Goal: Information Seeking & Learning: Find contact information

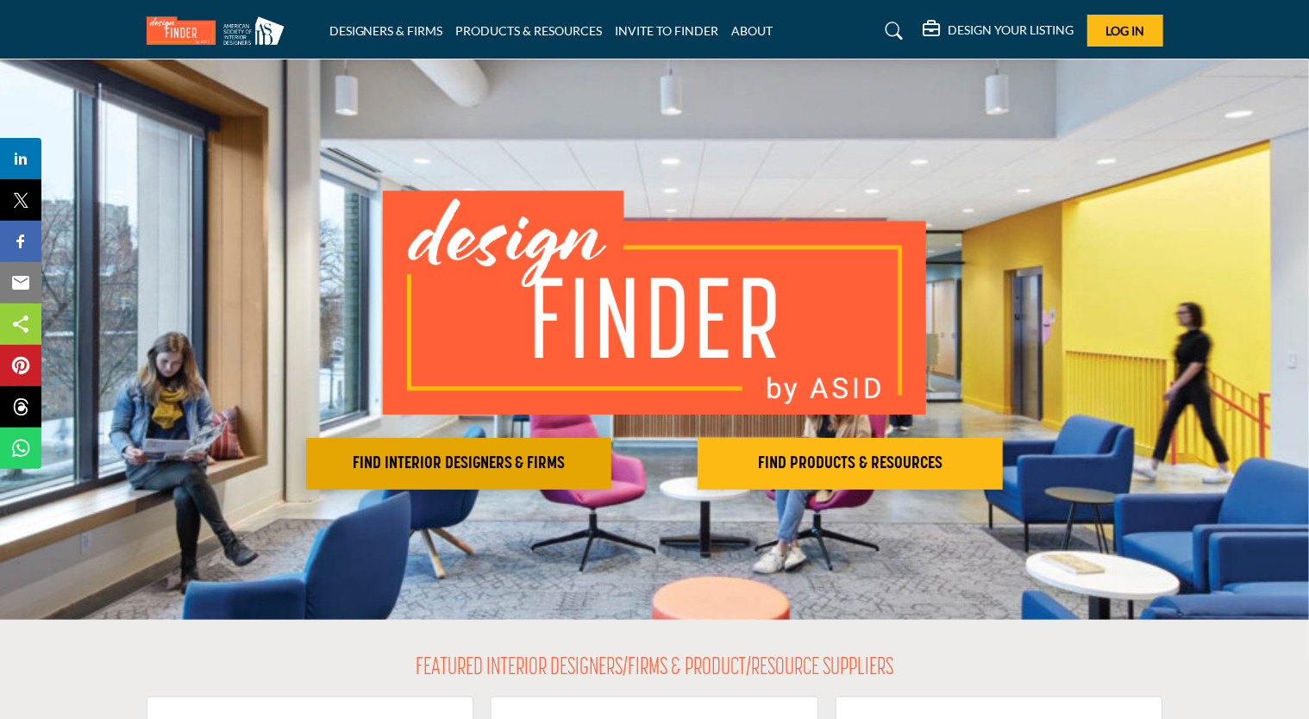
click at [432, 473] on h2 "FIND INTERIOR DESIGNERS & FIRMS" at bounding box center [458, 464] width 295 height 21
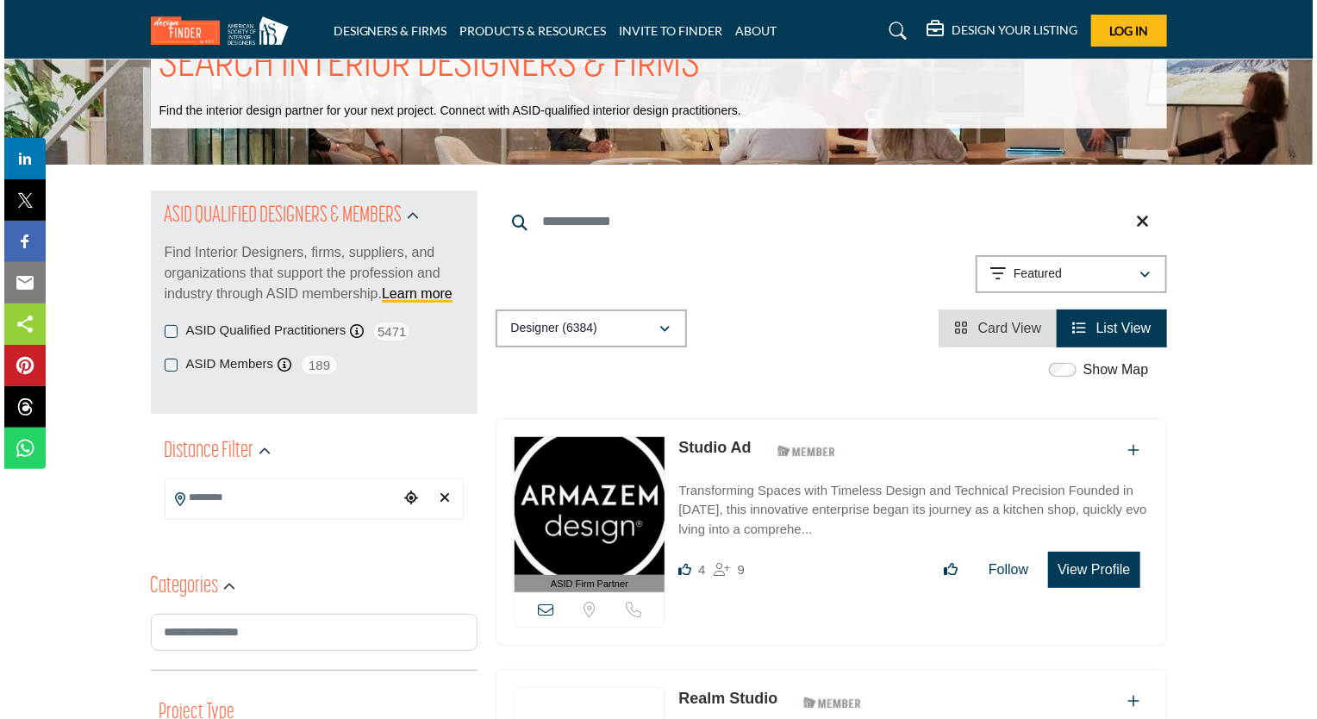
scroll to position [259, 0]
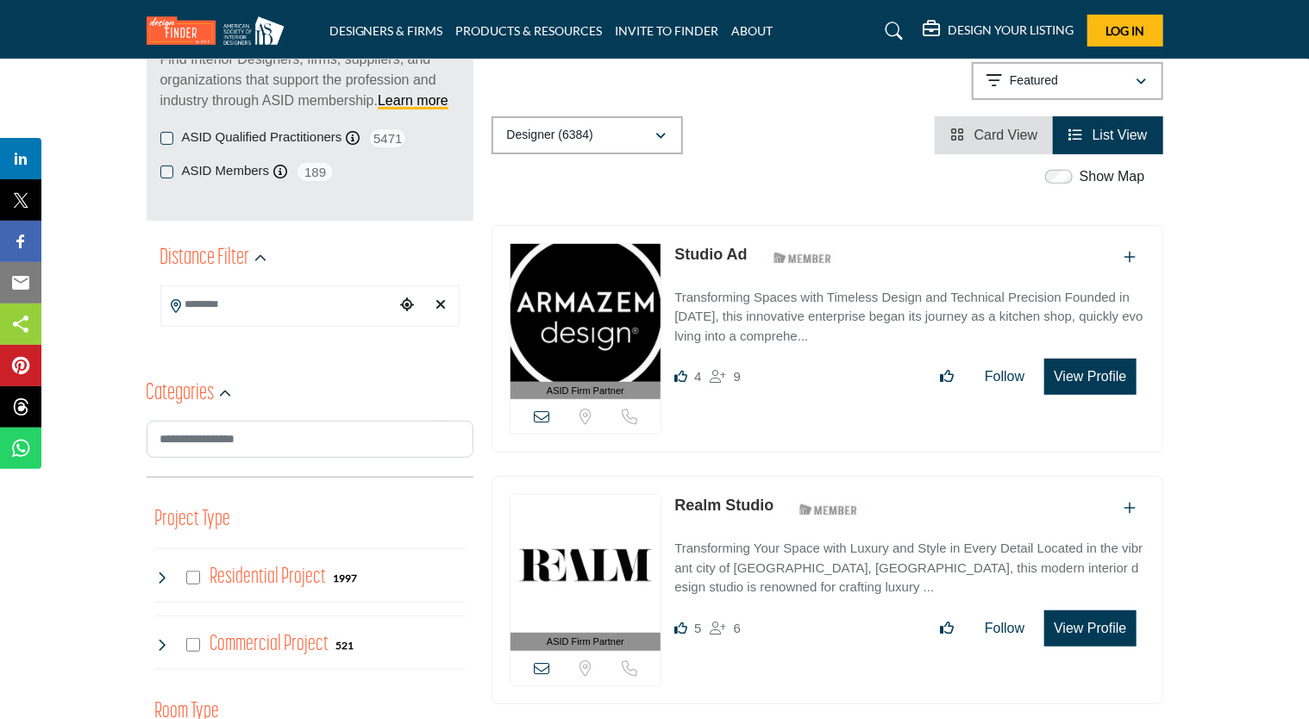
click at [1071, 371] on button "View Profile" at bounding box center [1089, 377] width 91 height 36
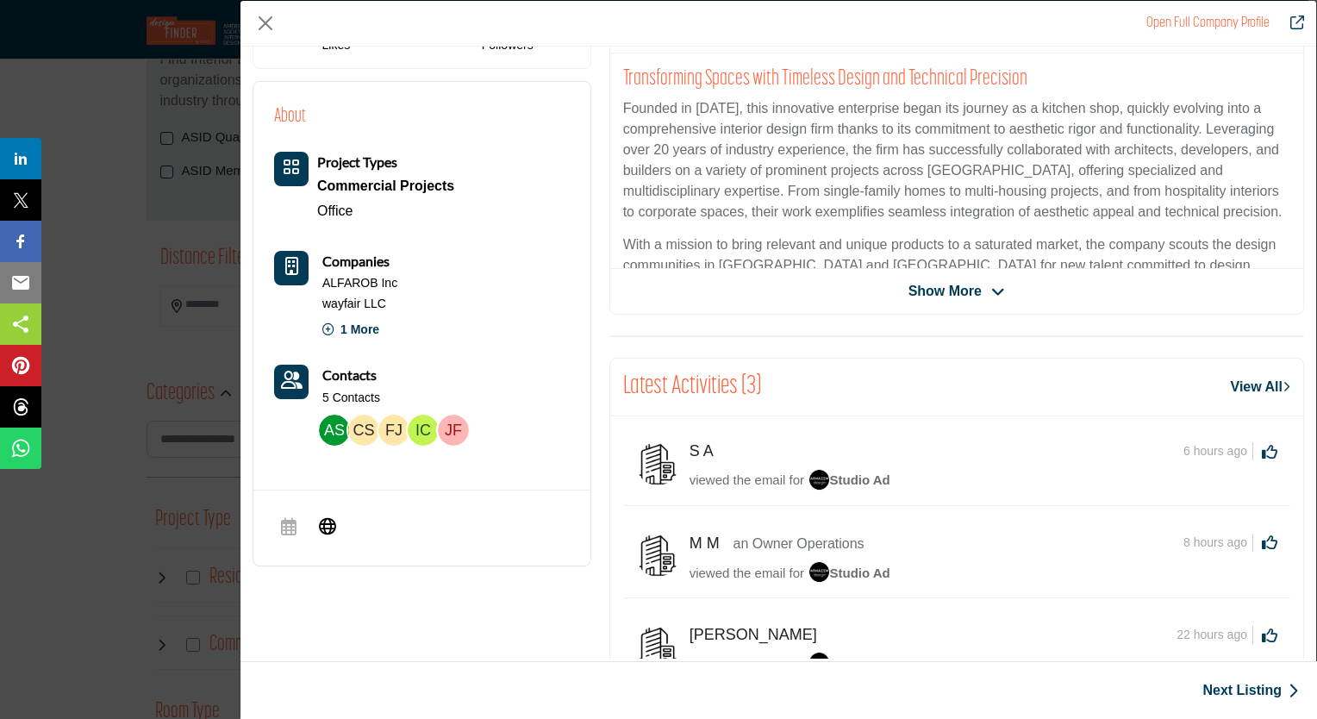
scroll to position [408, 0]
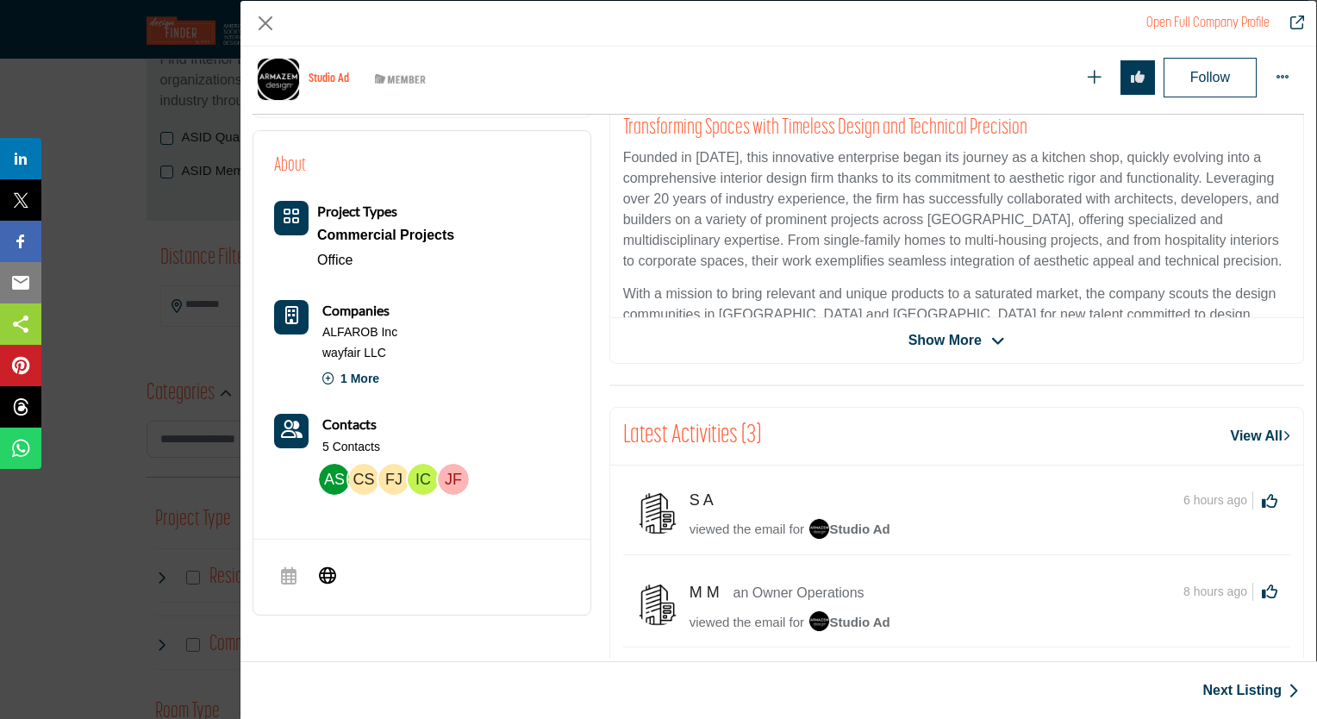
click at [970, 341] on span "Show More" at bounding box center [945, 340] width 73 height 21
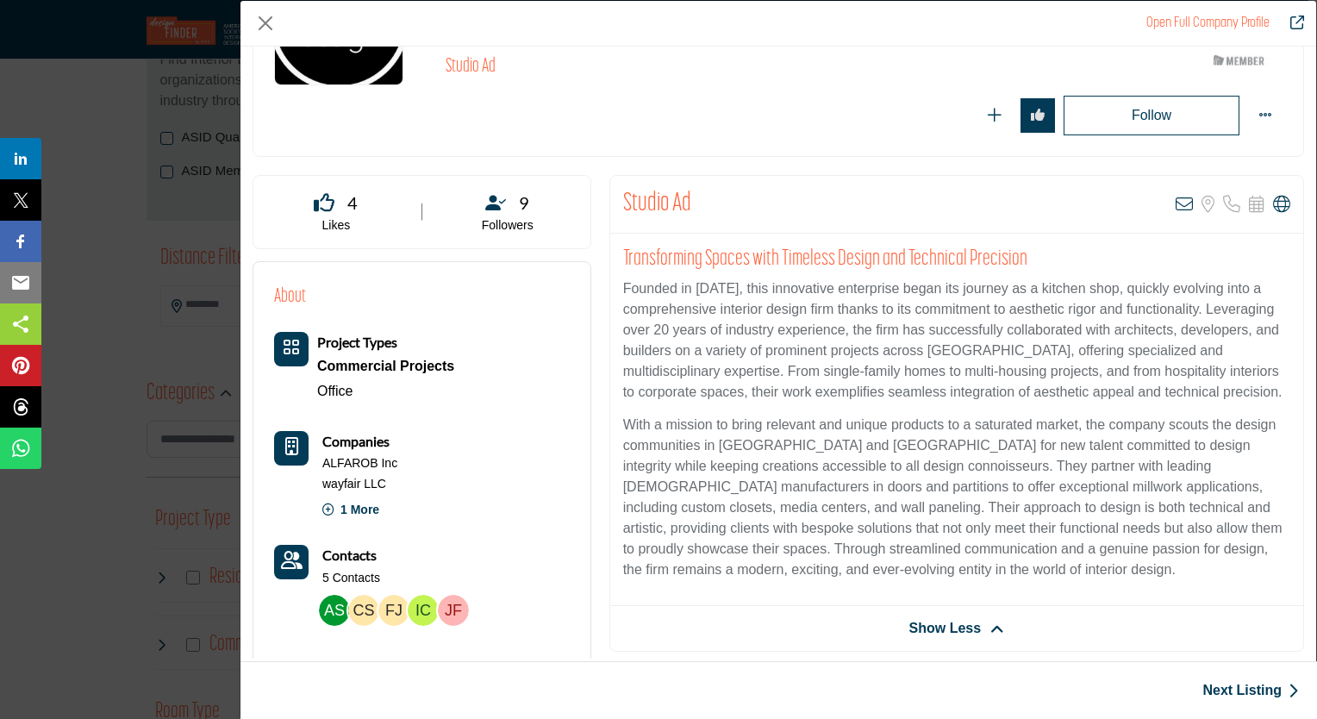
scroll to position [0, 0]
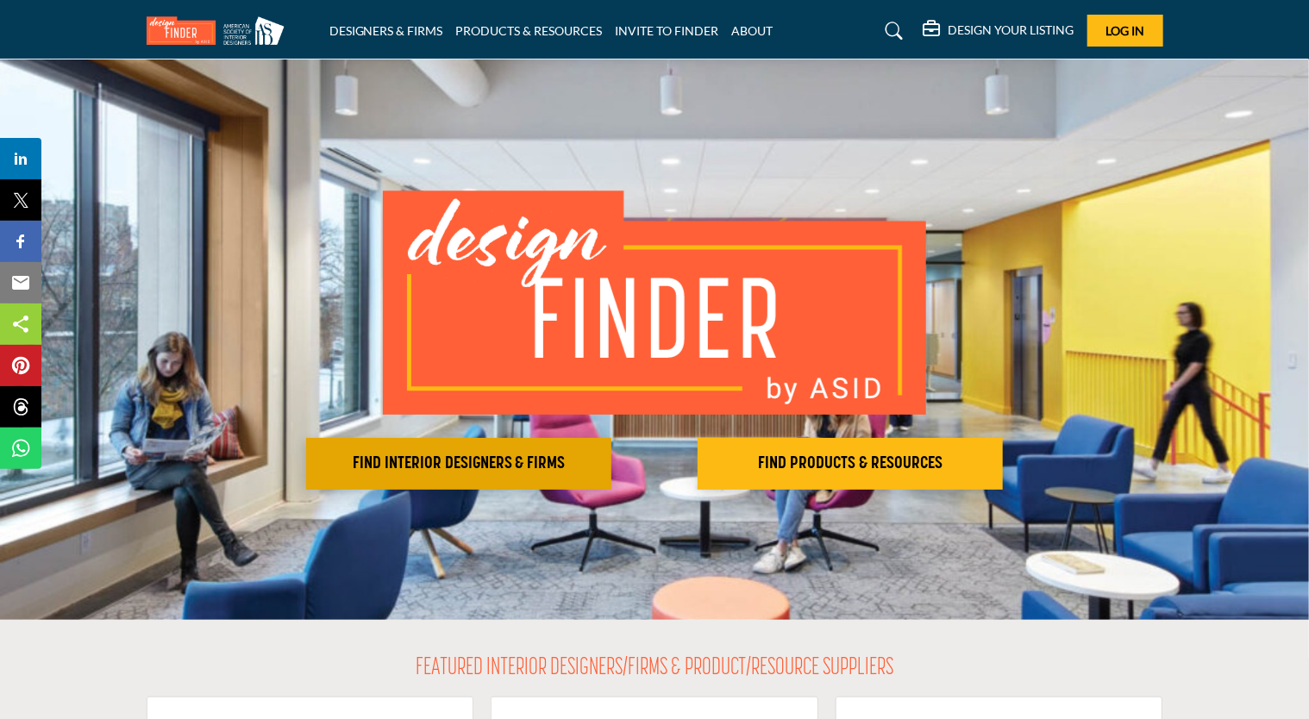
click at [428, 467] on h2 "FIND INTERIOR DESIGNERS & FIRMS" at bounding box center [458, 464] width 295 height 21
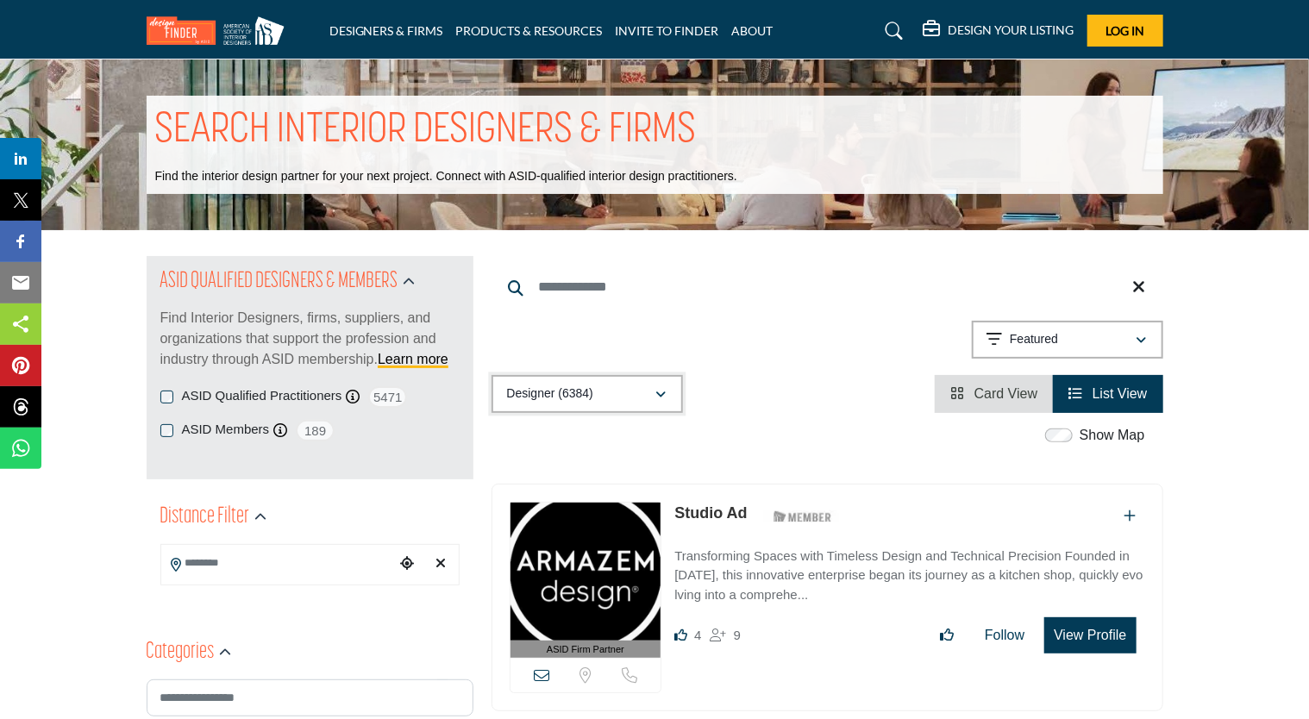
click at [654, 399] on div "Designer (6384)" at bounding box center [581, 394] width 148 height 21
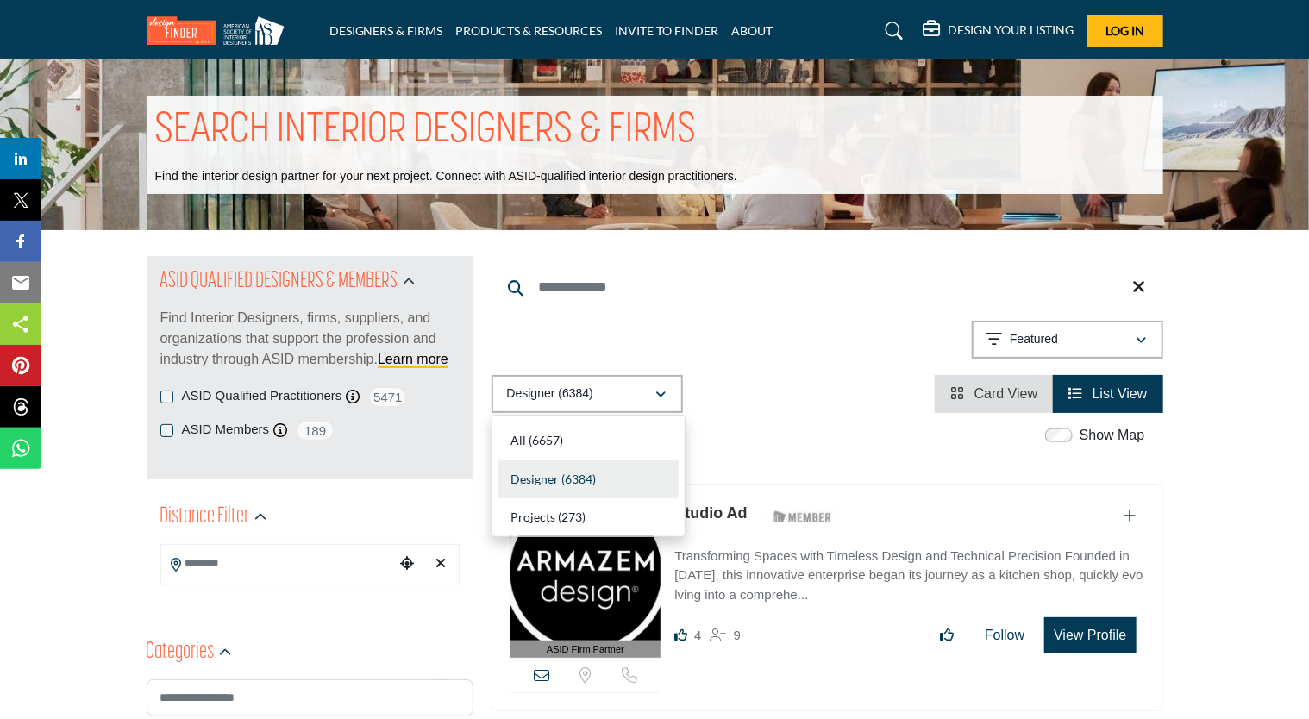
click at [559, 476] on div "Designer (6384)" at bounding box center [588, 479] width 180 height 39
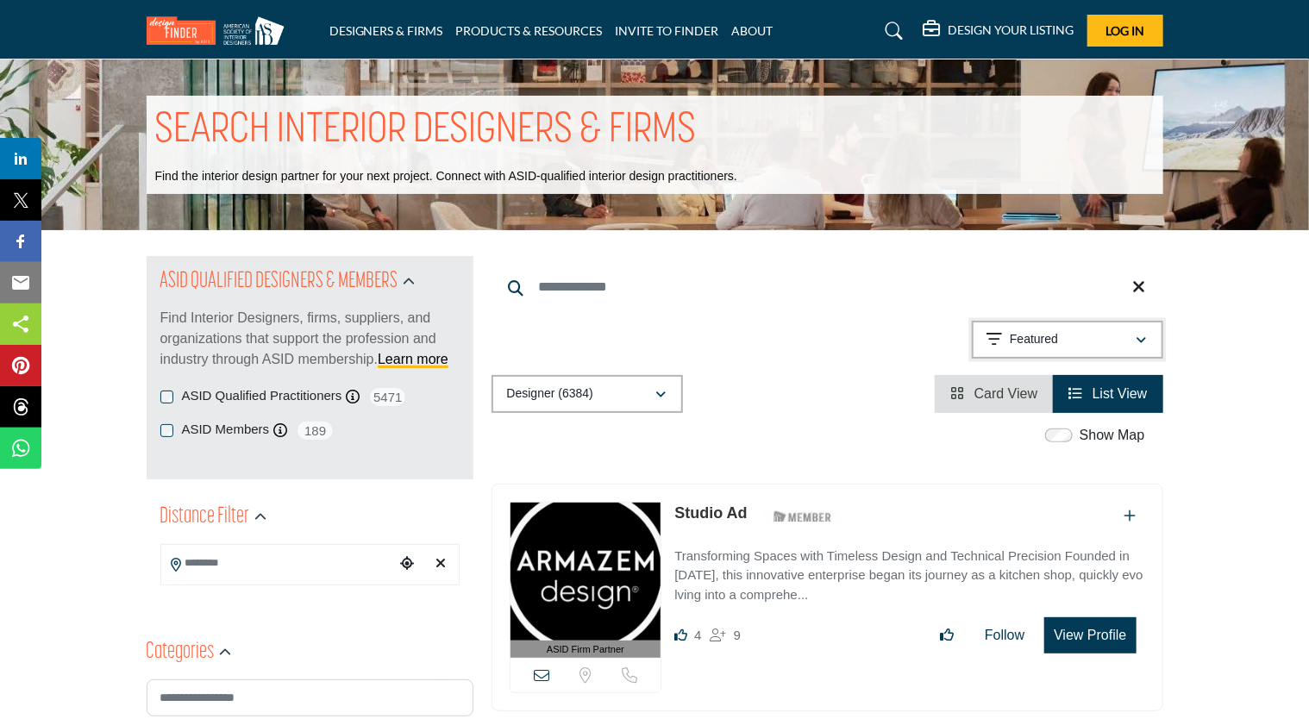
click at [1136, 340] on div "button" at bounding box center [1142, 340] width 12 height 16
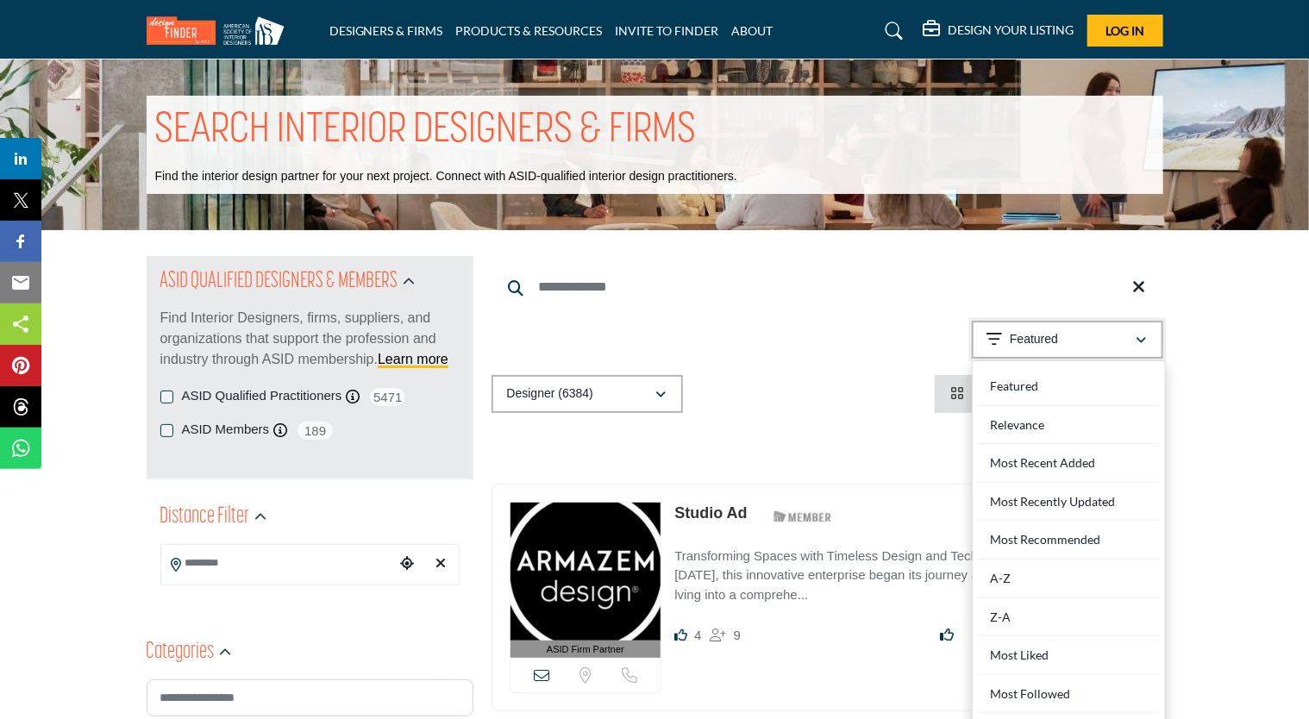
scroll to position [259, 0]
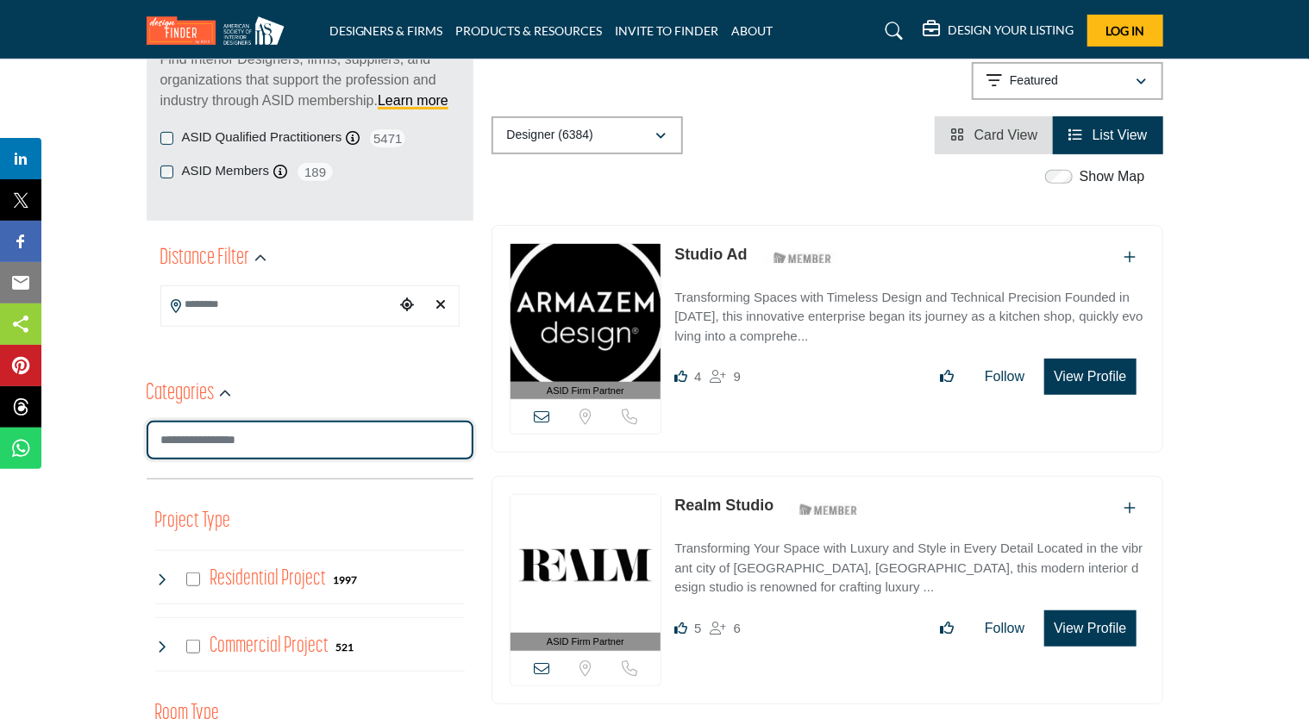
click at [271, 446] on input "Search Category" at bounding box center [310, 440] width 327 height 39
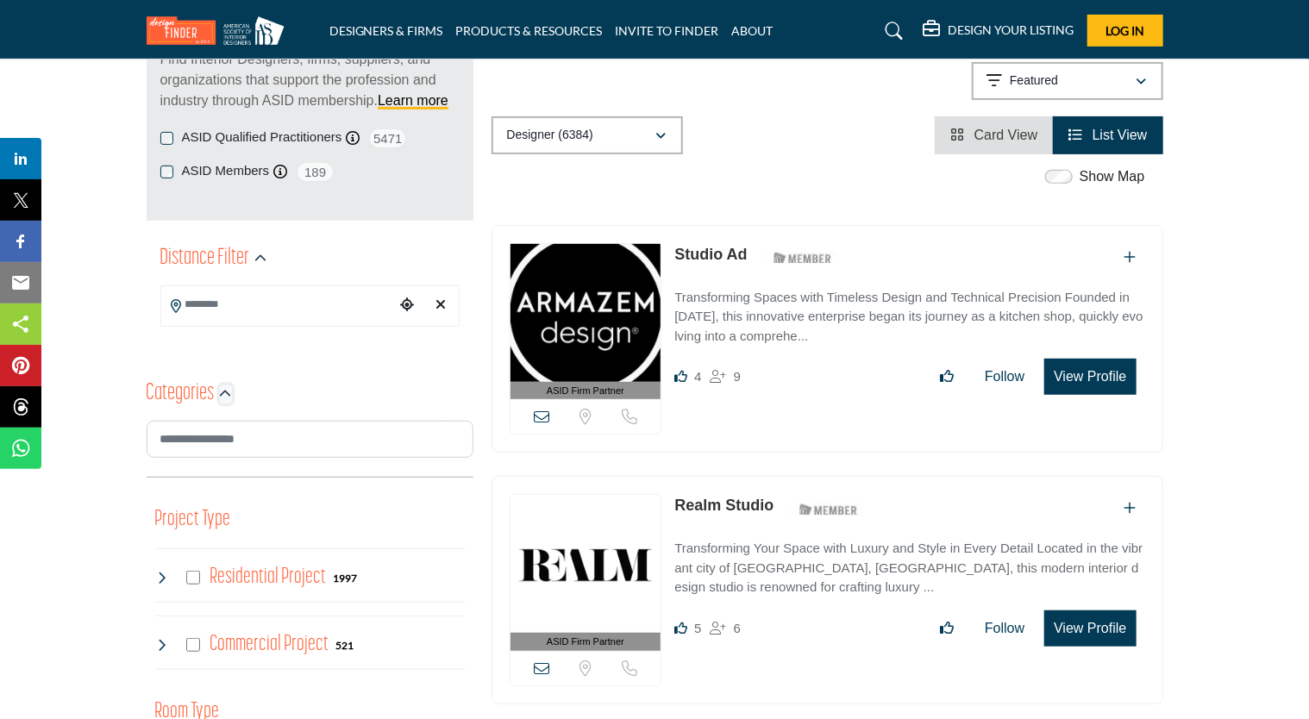
click at [230, 393] on icon "button" at bounding box center [226, 394] width 12 height 12
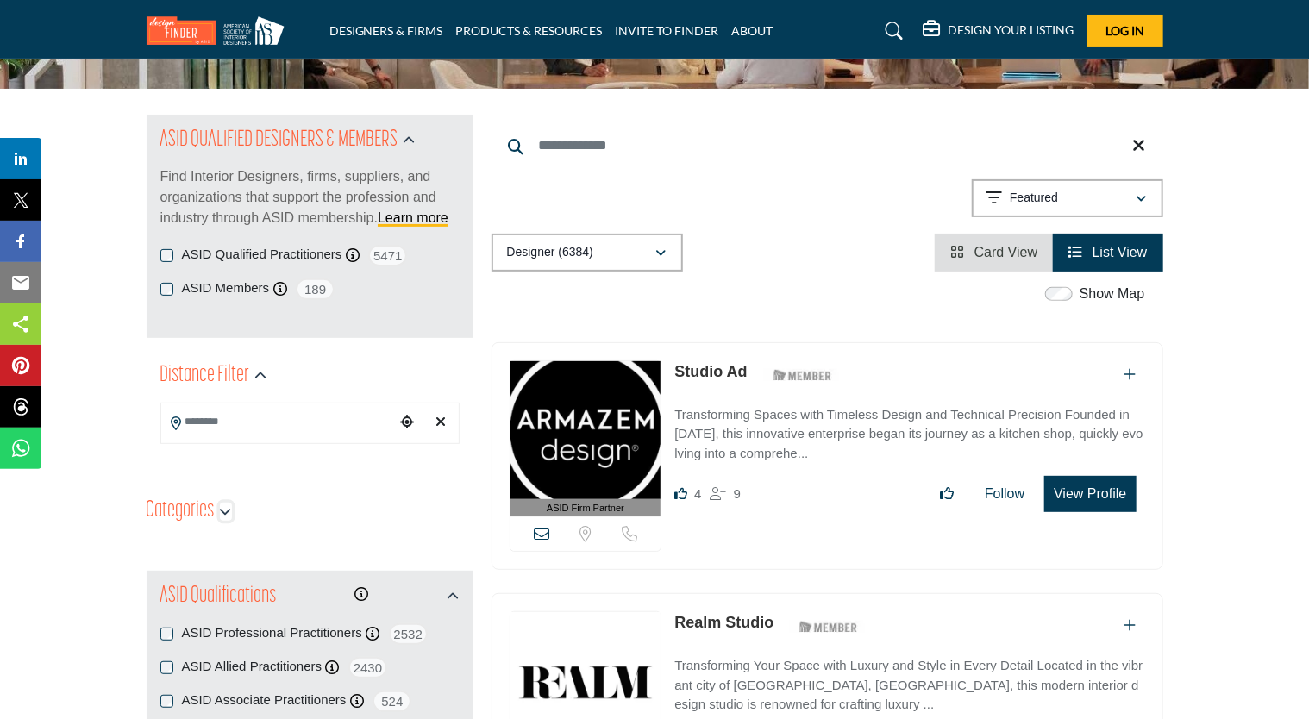
scroll to position [0, 0]
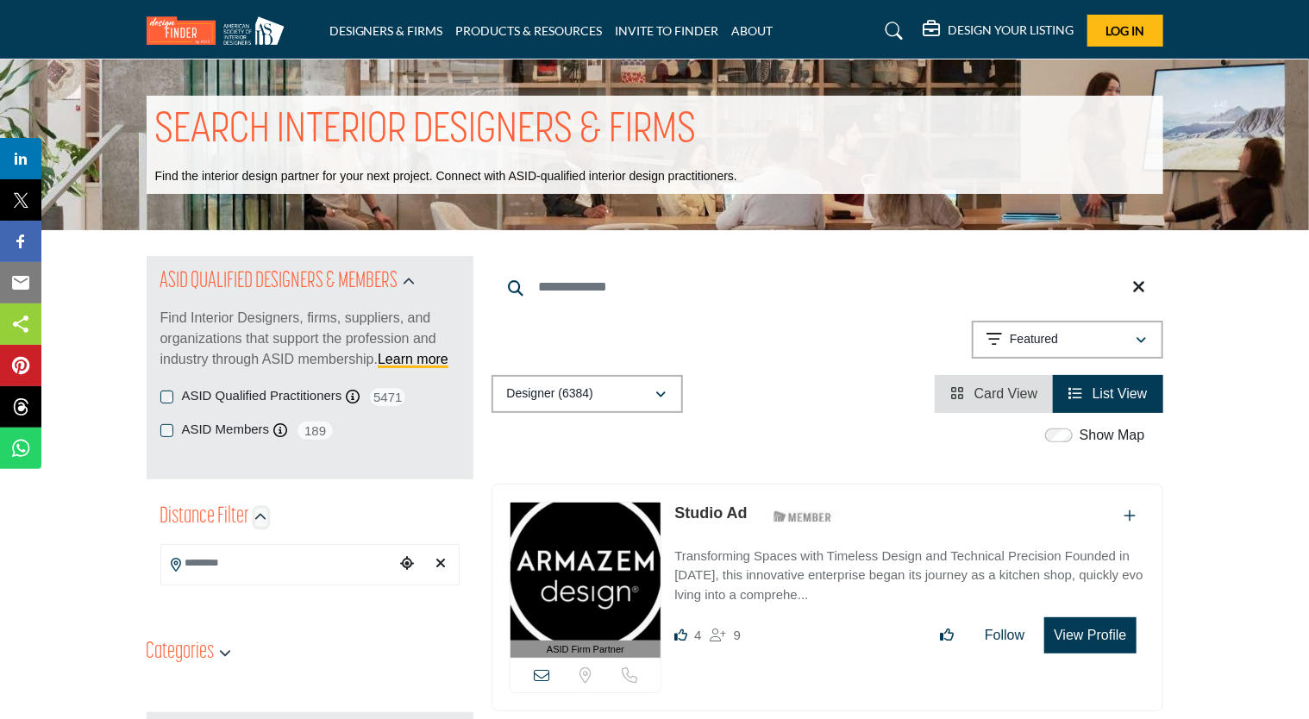
click at [262, 516] on icon "button" at bounding box center [261, 517] width 12 height 12
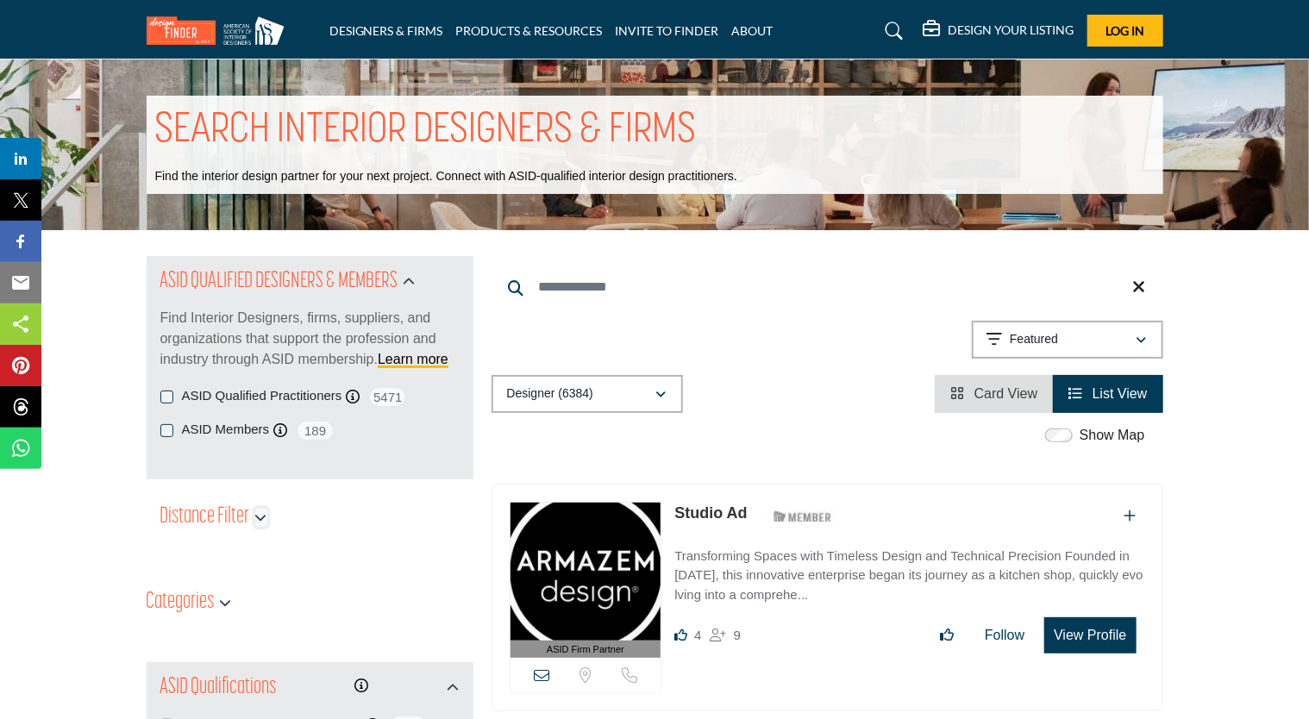
click at [262, 516] on icon "button" at bounding box center [261, 517] width 12 height 12
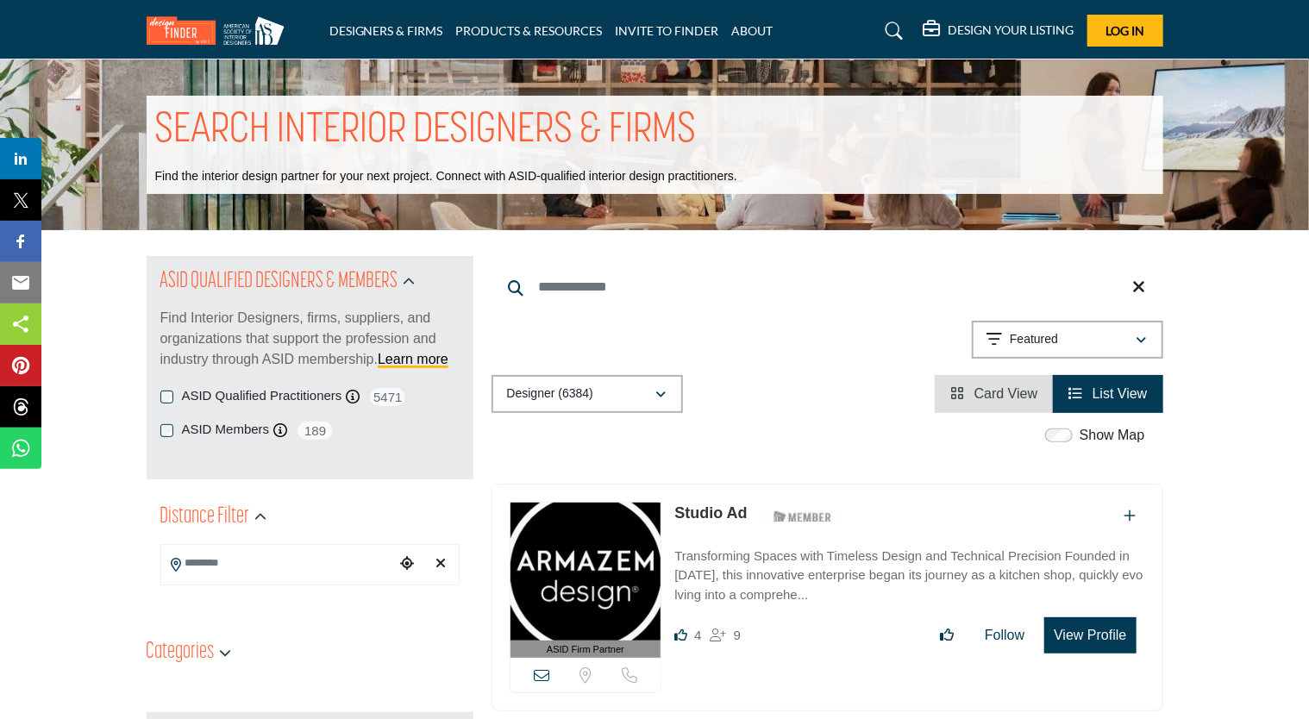
click at [197, 547] on input "Search Location" at bounding box center [277, 564] width 233 height 34
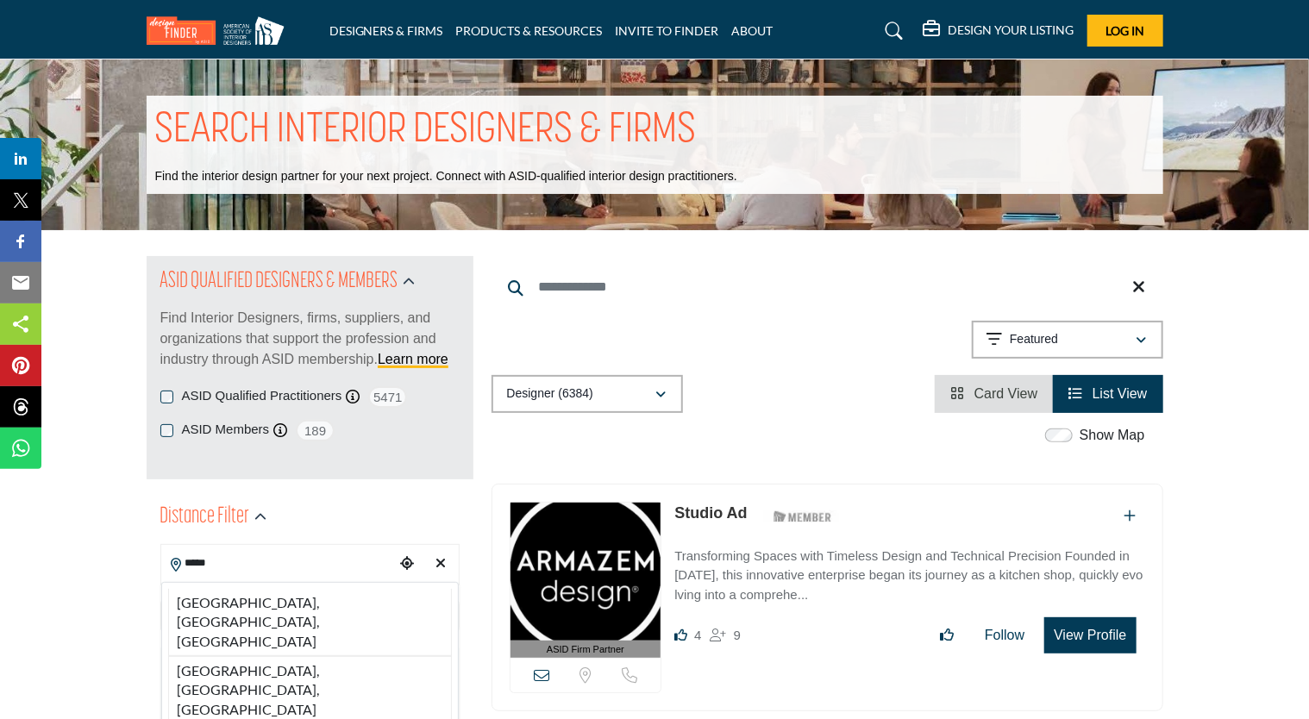
click at [247, 571] on input "*****" at bounding box center [277, 564] width 233 height 34
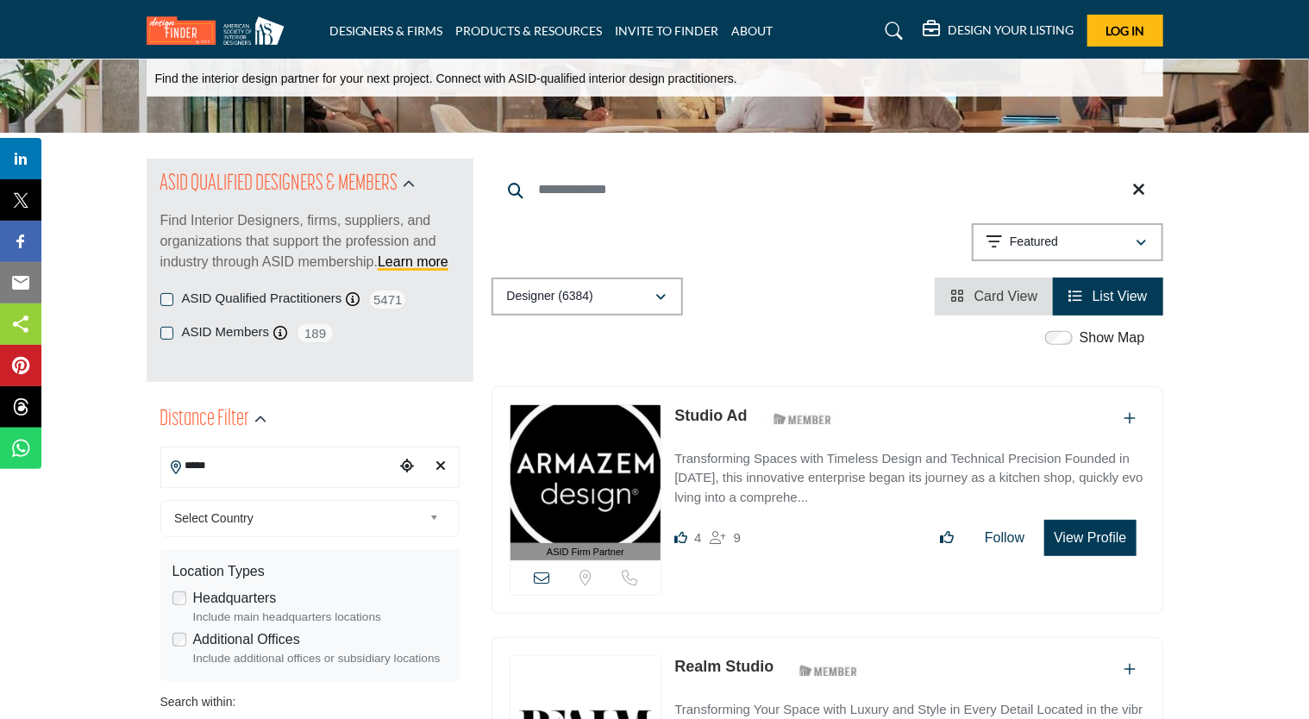
scroll to position [172, 0]
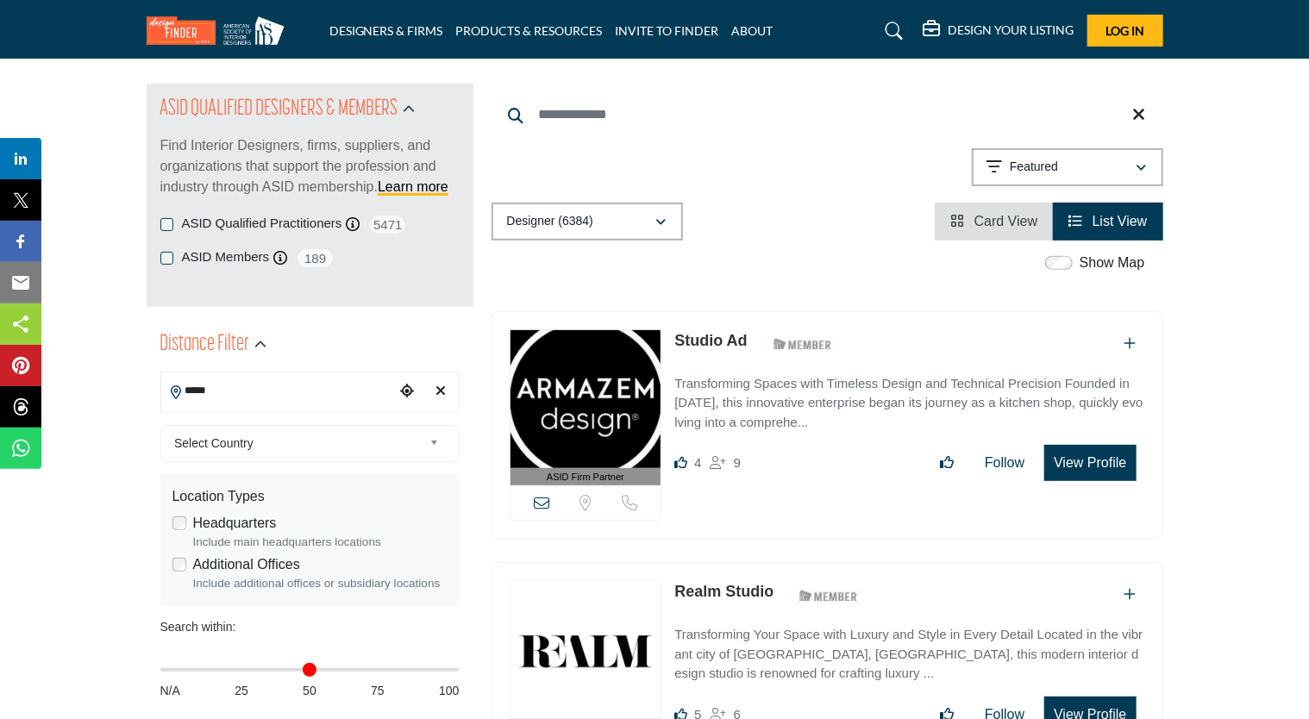
click at [183, 397] on input "*****" at bounding box center [277, 391] width 233 height 34
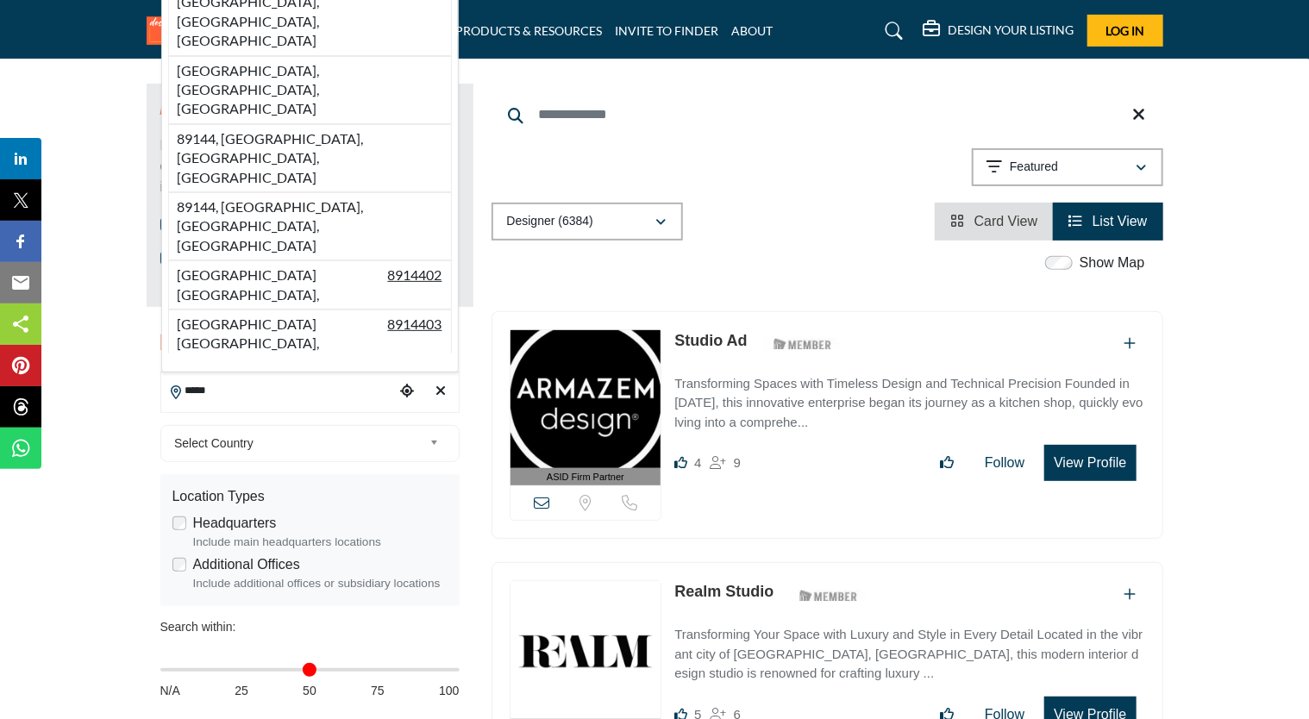
type input "**********"
type input "***"
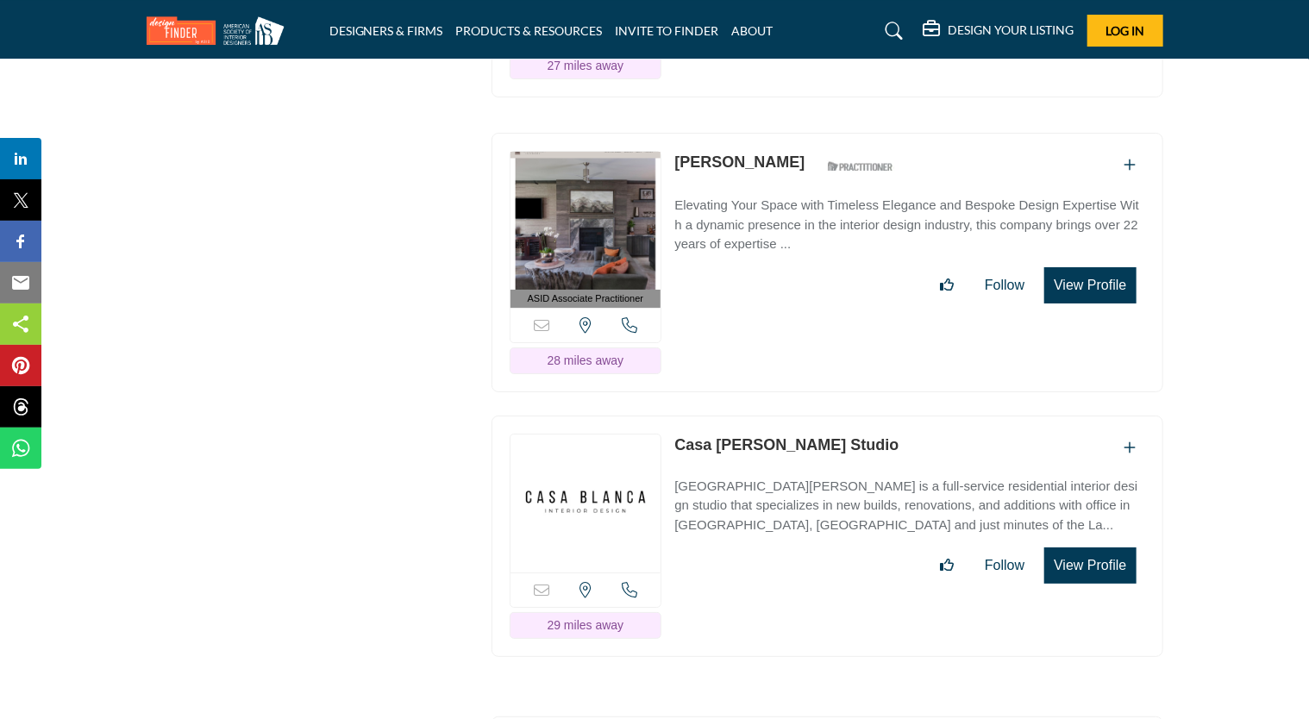
scroll to position [6553, 0]
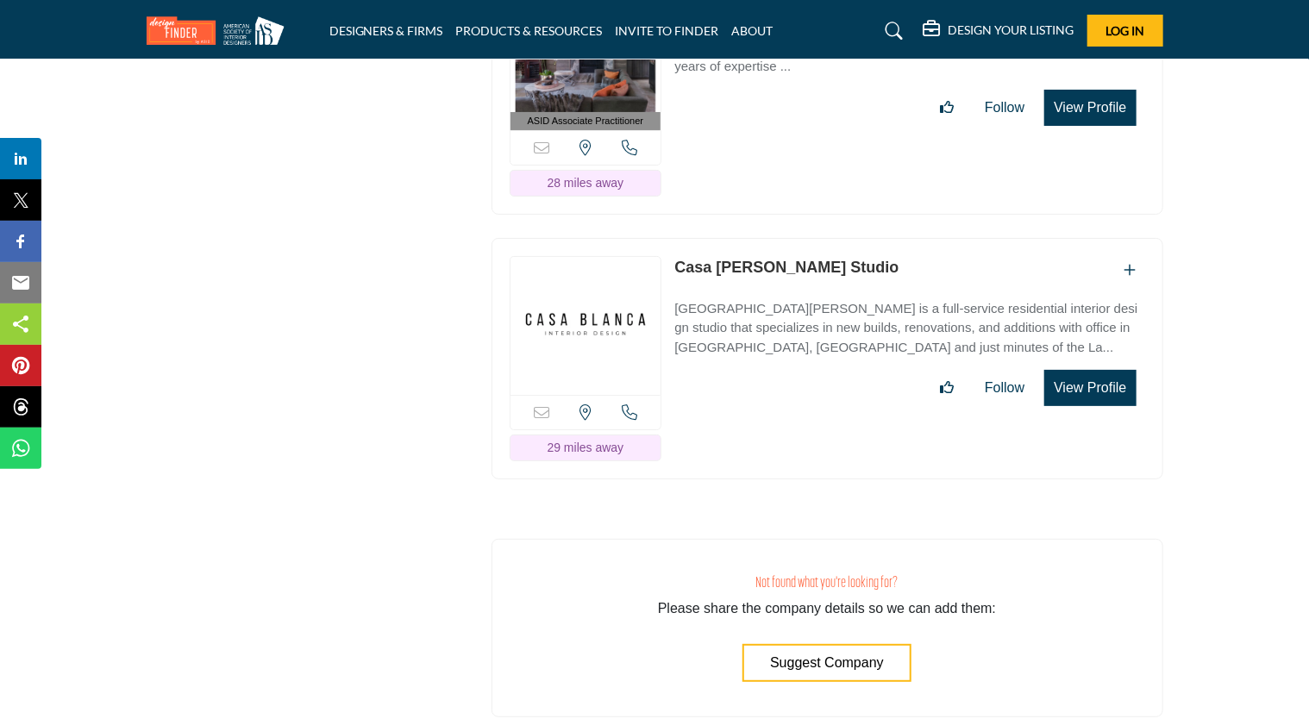
click at [792, 259] on link "Casa Blanca Studio" at bounding box center [786, 267] width 224 height 17
click at [1023, 34] on h5 "DESIGN YOUR LISTING" at bounding box center [1011, 30] width 126 height 16
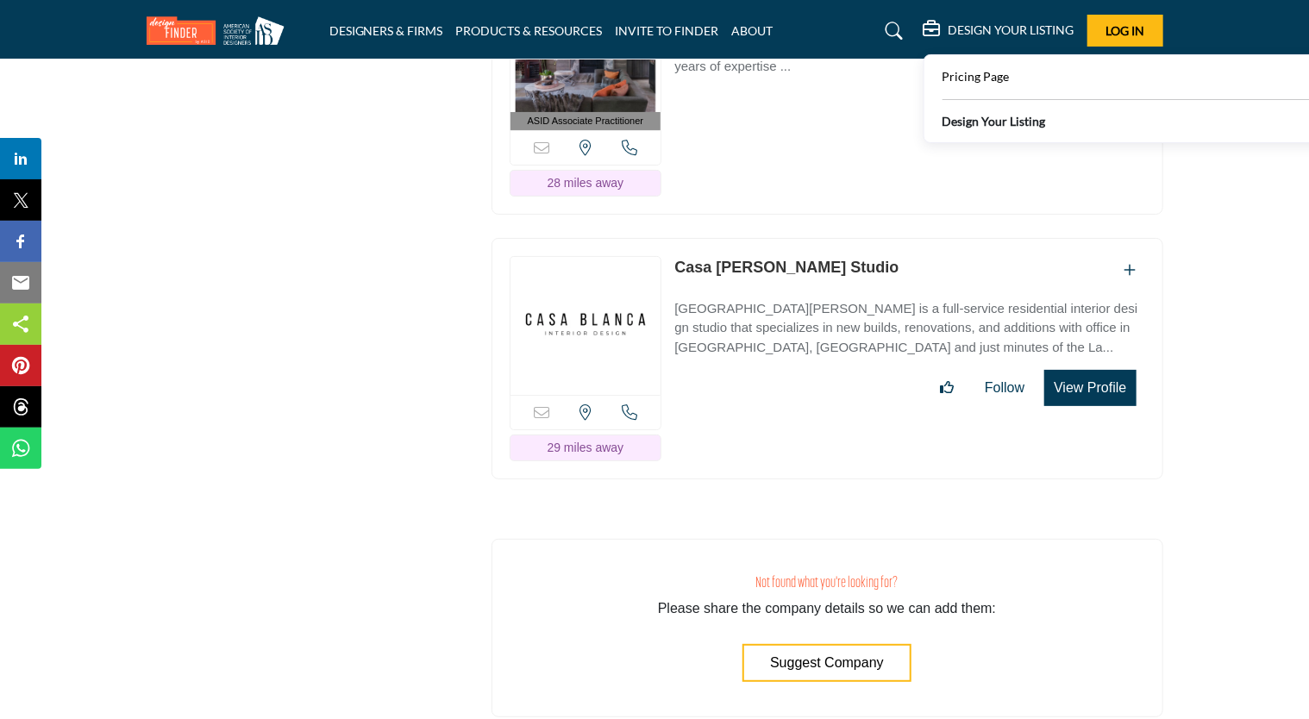
click at [1018, 130] on div "Design Your Listing" at bounding box center [1138, 124] width 393 height 24
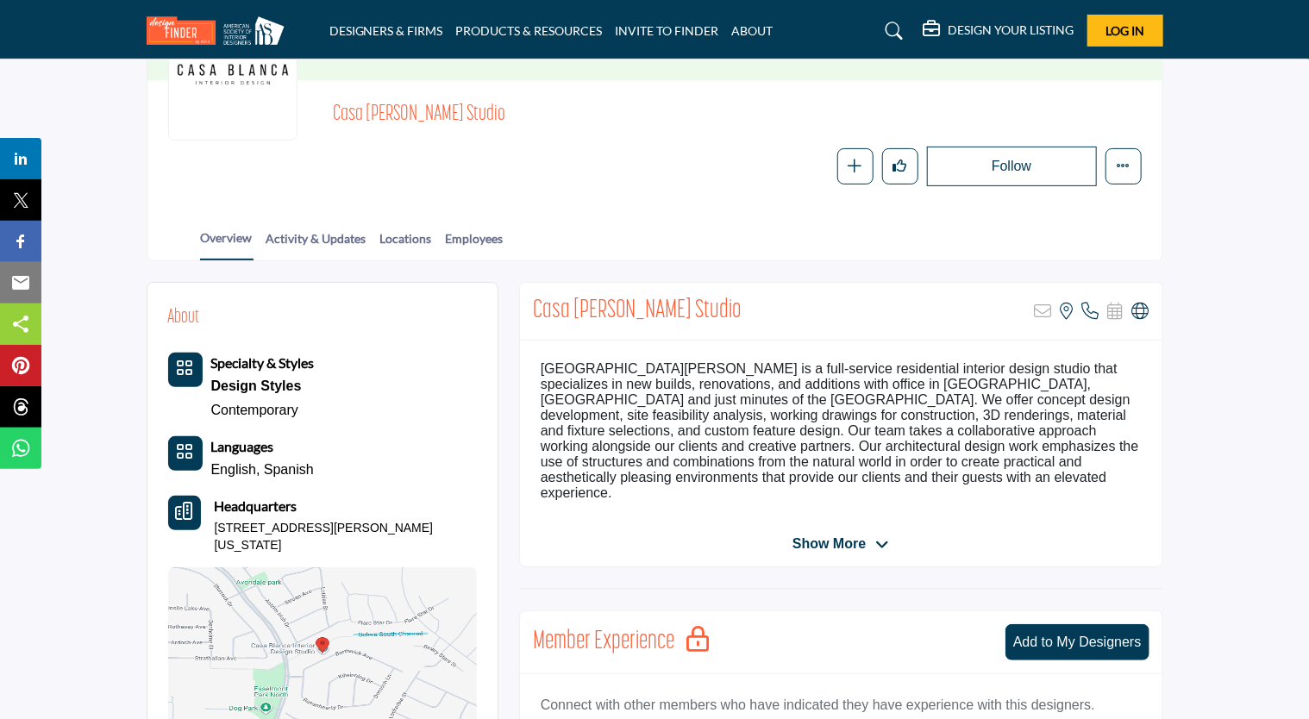
scroll to position [345, 0]
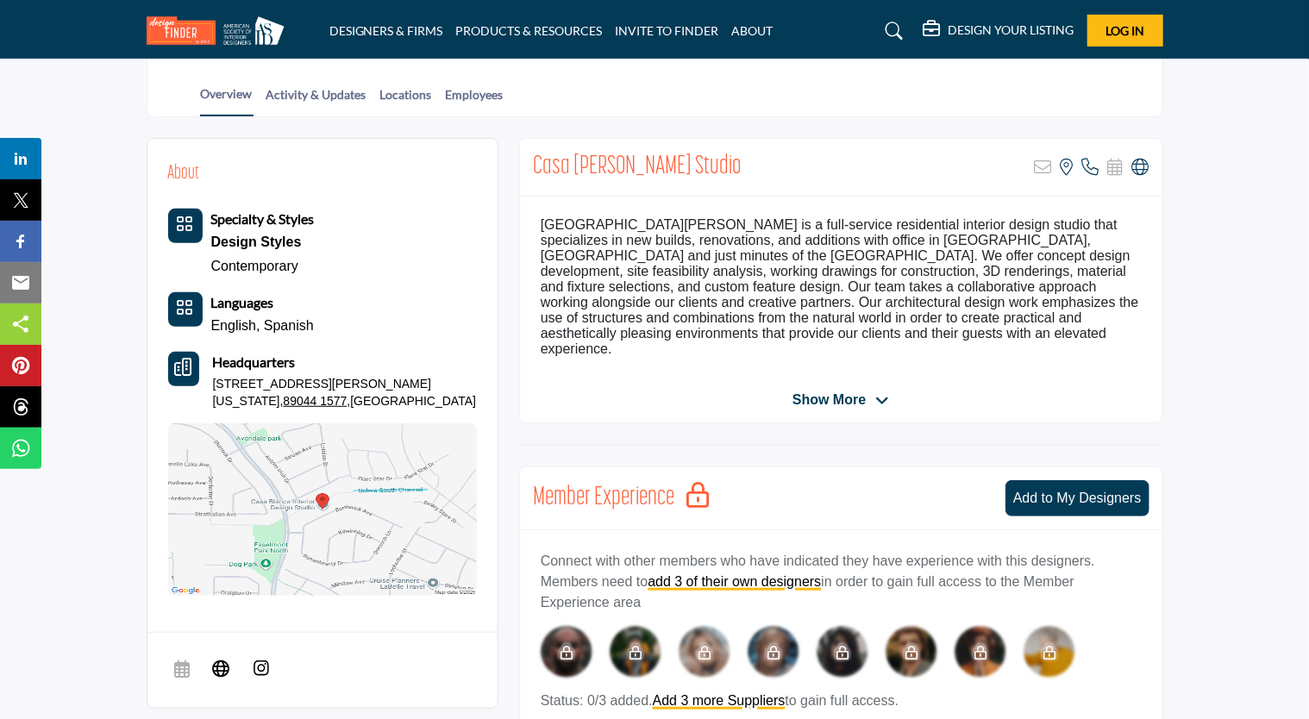
click at [307, 498] on img at bounding box center [322, 509] width 309 height 172
